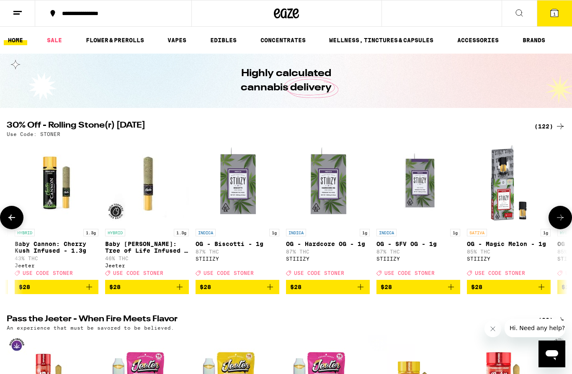
scroll to position [0, 5688]
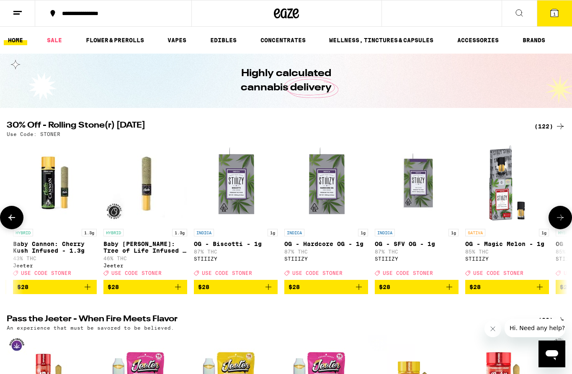
click at [360, 292] on icon "Add to bag" at bounding box center [359, 287] width 10 height 10
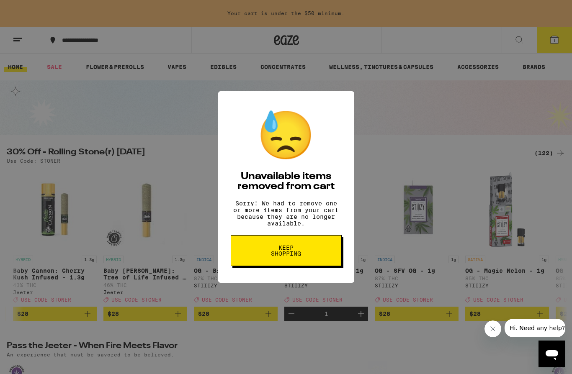
click at [334, 257] on button "Keep Shopping" at bounding box center [286, 250] width 111 height 31
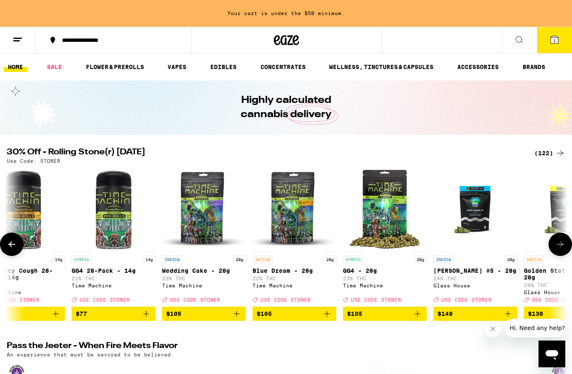
scroll to position [0, 10457]
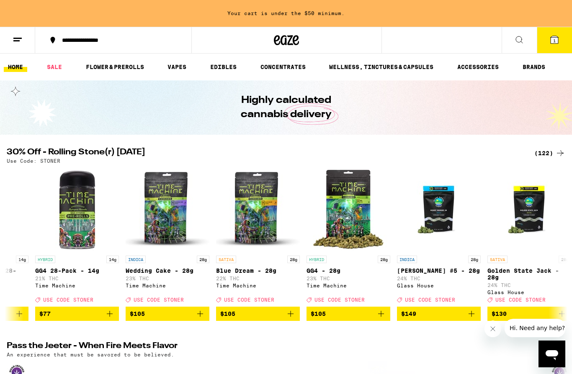
click at [544, 152] on div "(122)" at bounding box center [549, 153] width 31 height 10
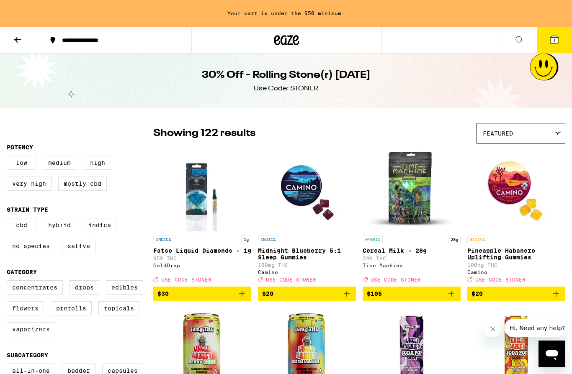
click at [30, 316] on label "Flowers" at bounding box center [25, 308] width 37 height 14
click at [9, 282] on input "Flowers" at bounding box center [8, 282] width 0 height 0
checkbox input "true"
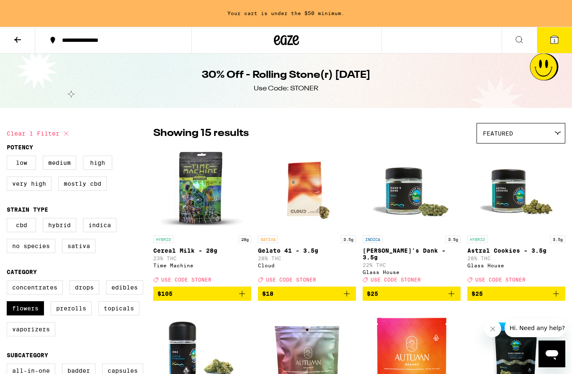
click at [17, 49] on button at bounding box center [17, 40] width 35 height 26
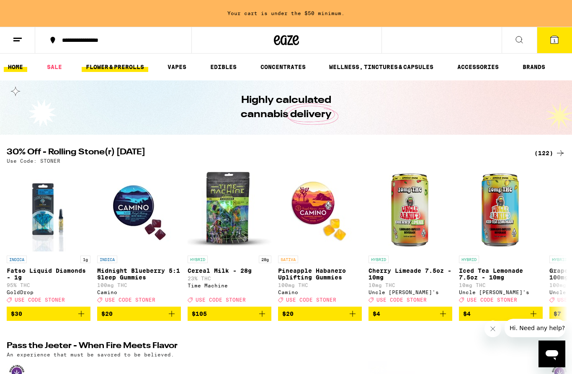
click at [120, 71] on link "FLOWER & PREROLLS" at bounding box center [115, 67] width 67 height 10
click at [111, 64] on link "FLOWER & PREROLLS" at bounding box center [115, 67] width 67 height 10
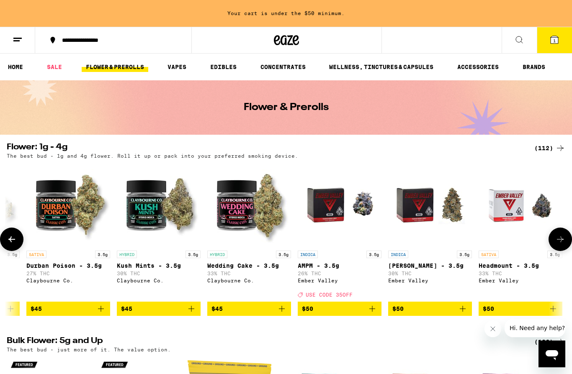
scroll to position [0, 4952]
click at [372, 314] on icon "Add to bag" at bounding box center [372, 309] width 10 height 10
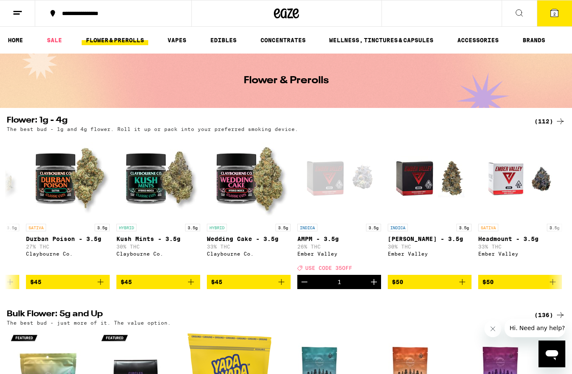
click at [557, 15] on icon at bounding box center [554, 13] width 8 height 8
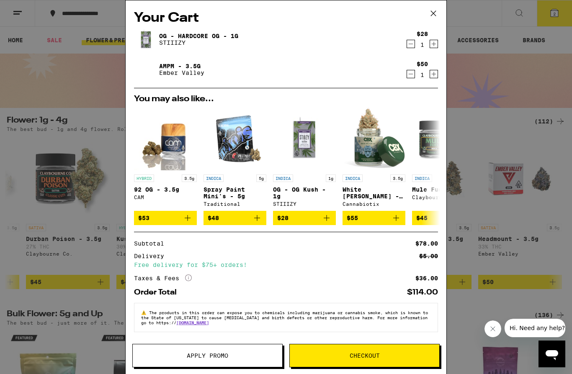
click at [204, 353] on span "Apply Promo" at bounding box center [207, 356] width 41 height 6
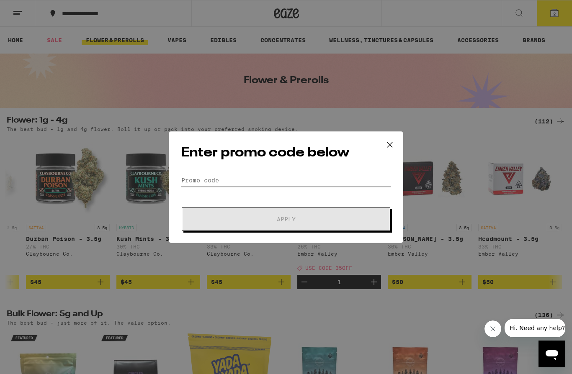
click at [218, 180] on input "Promo Code" at bounding box center [286, 180] width 210 height 13
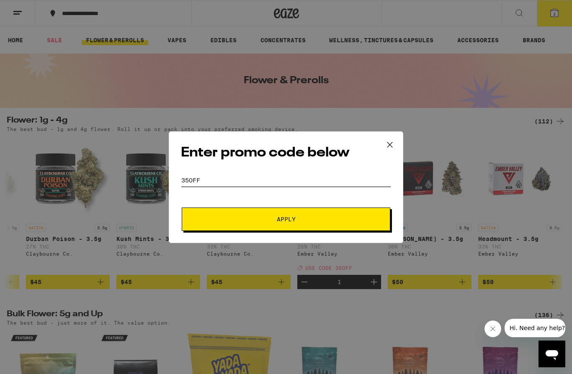
type input "35off"
click at [286, 220] on button "Apply" at bounding box center [286, 219] width 208 height 23
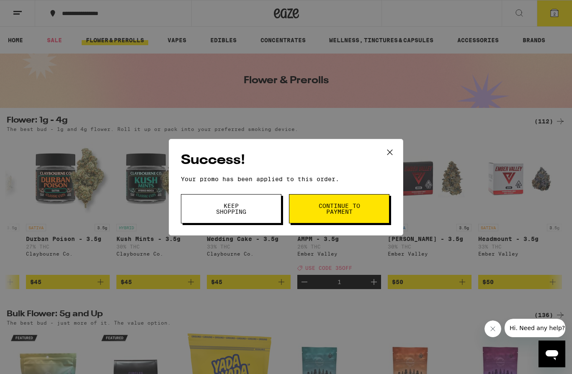
click at [234, 211] on span "Keep Shopping" at bounding box center [231, 209] width 43 height 12
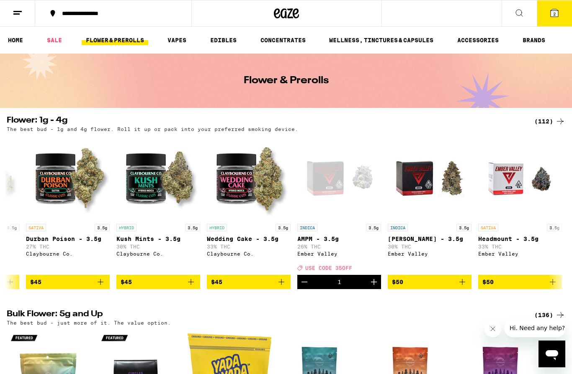
click at [556, 10] on icon at bounding box center [554, 13] width 8 height 8
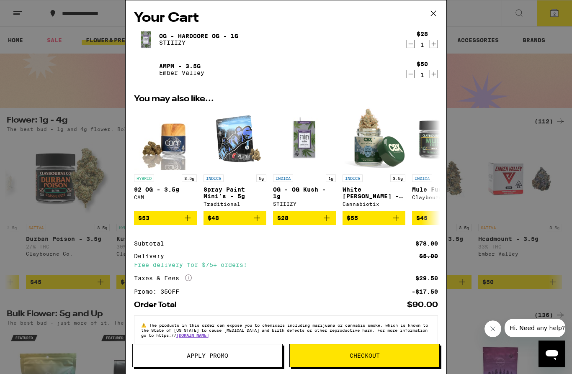
click at [217, 358] on span "Apply Promo" at bounding box center [207, 356] width 41 height 6
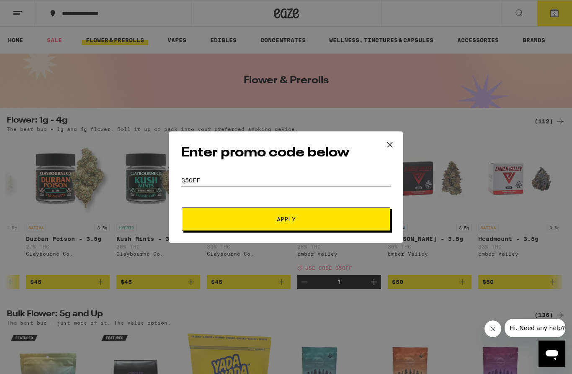
click at [241, 186] on input "35off" at bounding box center [286, 180] width 210 height 13
type input "Stoner"
click at [286, 220] on button "Apply" at bounding box center [286, 219] width 208 height 23
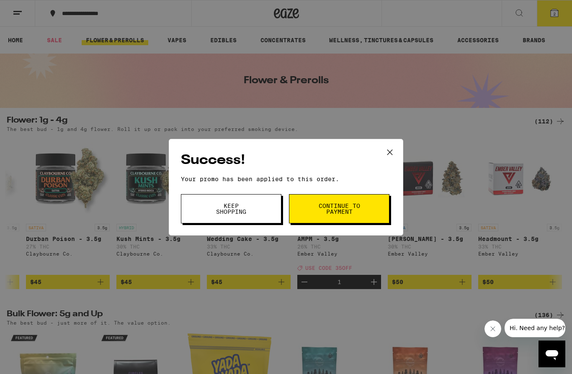
click at [329, 209] on span "Continue to payment" at bounding box center [339, 209] width 43 height 12
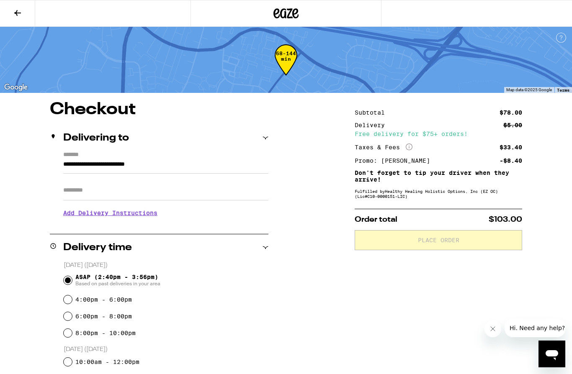
click at [18, 12] on icon at bounding box center [17, 13] width 7 height 6
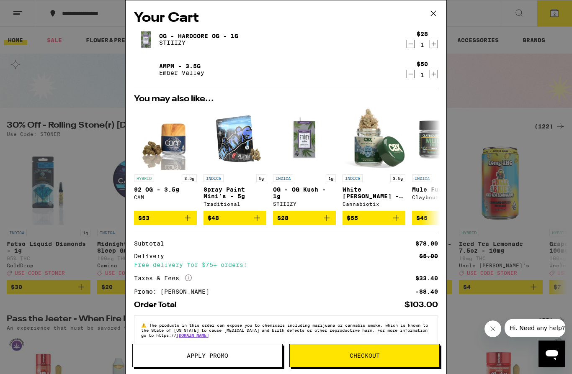
click at [247, 350] on button "Apply Promo" at bounding box center [207, 355] width 150 height 23
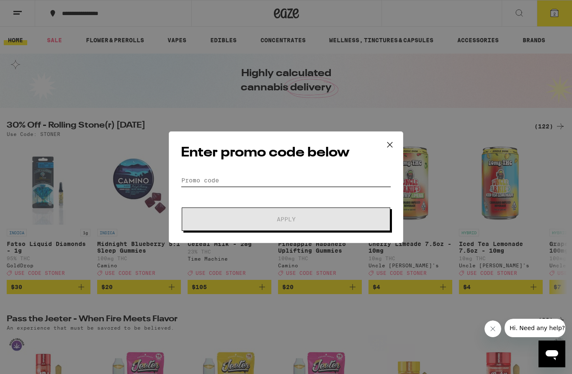
click at [228, 175] on input "Promo Code" at bounding box center [286, 180] width 210 height 13
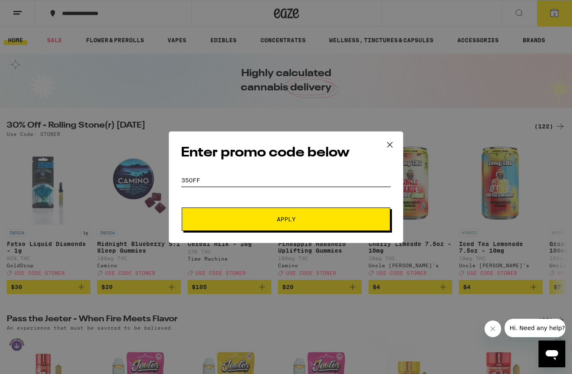
type input "35off"
click at [286, 220] on button "Apply" at bounding box center [286, 219] width 208 height 23
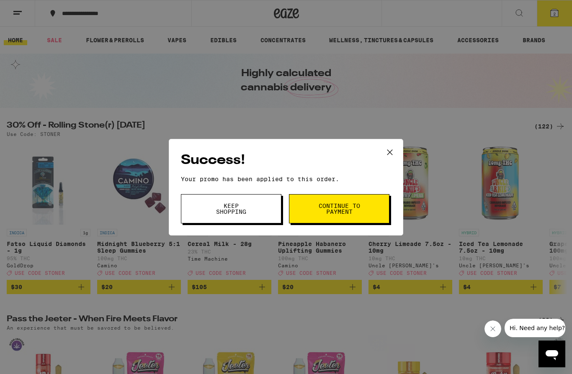
click at [308, 214] on button "Continue to payment" at bounding box center [339, 208] width 100 height 29
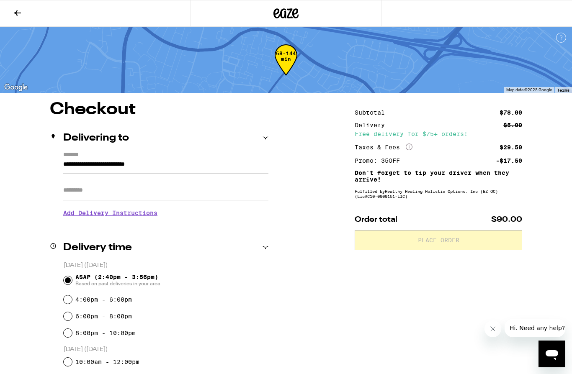
click at [21, 13] on icon at bounding box center [17, 13] width 7 height 6
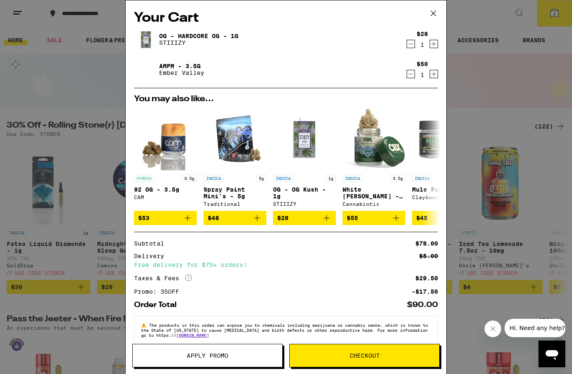
click at [410, 48] on icon "Decrement" at bounding box center [411, 44] width 8 height 10
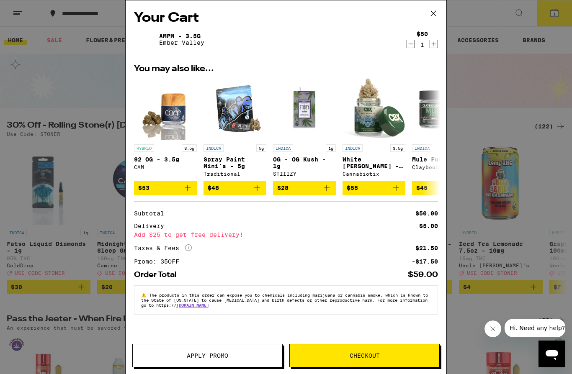
click at [433, 13] on icon at bounding box center [433, 13] width 5 height 5
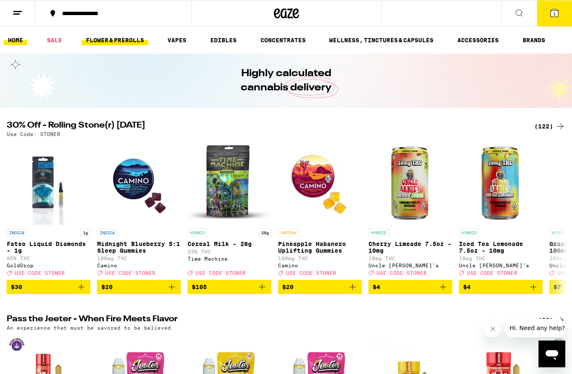
click at [117, 39] on link "FLOWER & PREROLLS" at bounding box center [115, 40] width 67 height 10
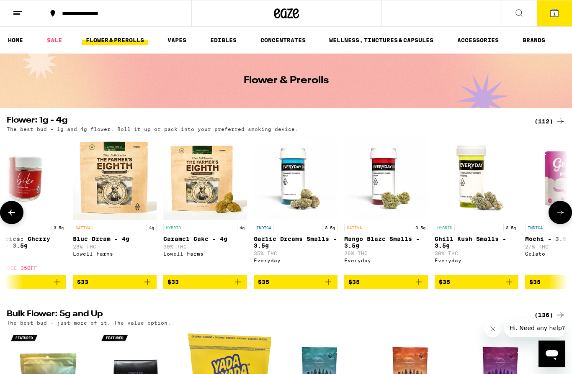
scroll to position [0, 2832]
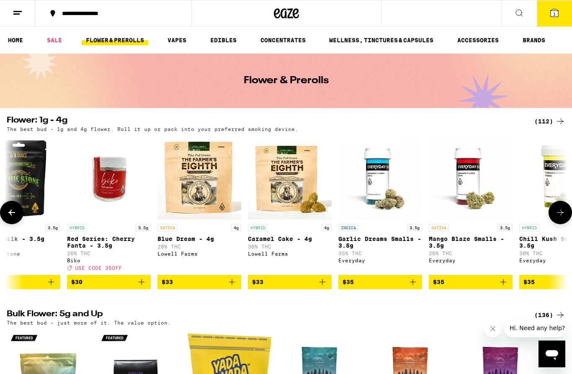
click at [116, 178] on img "Open page for Red Series: Cherry Fanta - 3.5g from Biko" at bounding box center [109, 178] width 84 height 84
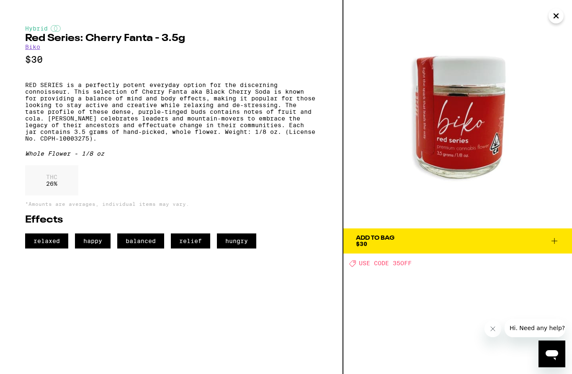
click at [420, 246] on span "Add To Bag $30" at bounding box center [457, 241] width 203 height 12
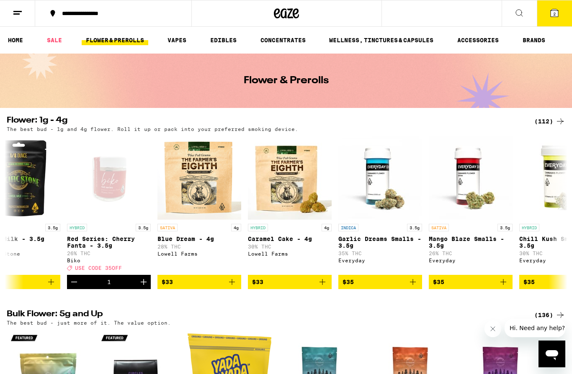
click at [552, 9] on icon at bounding box center [554, 13] width 8 height 8
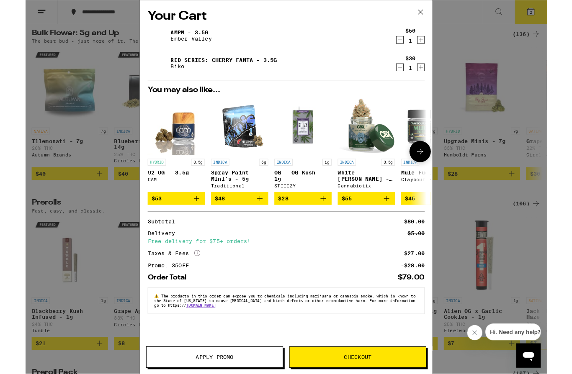
scroll to position [279, 0]
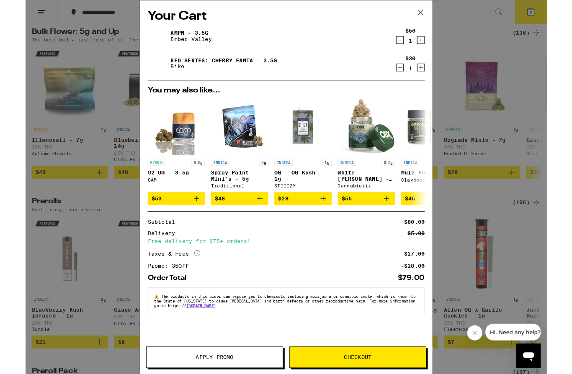
click at [433, 15] on icon at bounding box center [433, 13] width 13 height 13
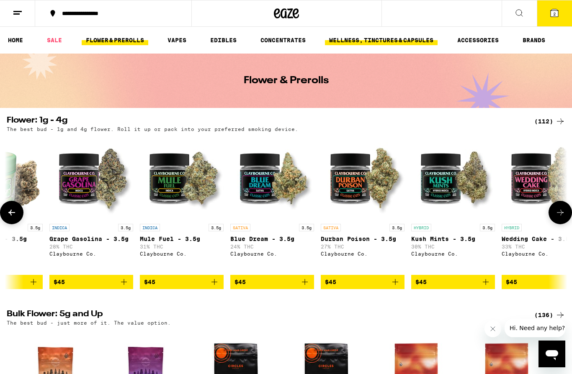
scroll to position [0, 4662]
